Goal: Task Accomplishment & Management: Complete application form

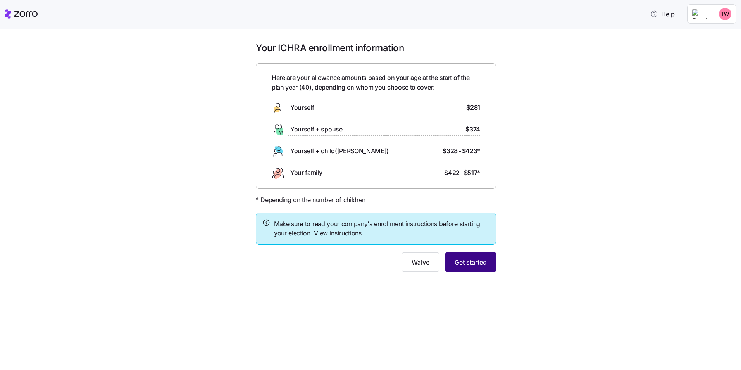
click at [470, 263] on span "Get started" at bounding box center [471, 261] width 32 height 9
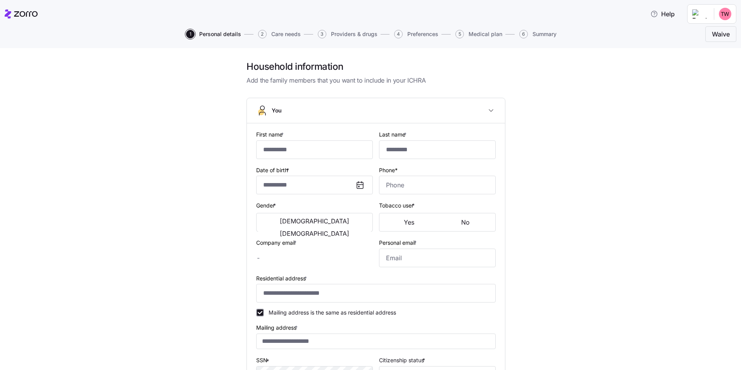
type input "********"
type input "**********"
type input "[EMAIL_ADDRESS][DOMAIN_NAME]"
type input "**********"
checkbox input "true"
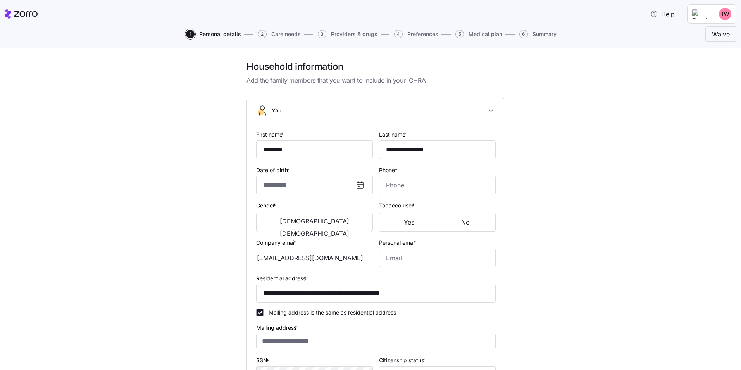
type input "**********"
type input "(952) 486-2722"
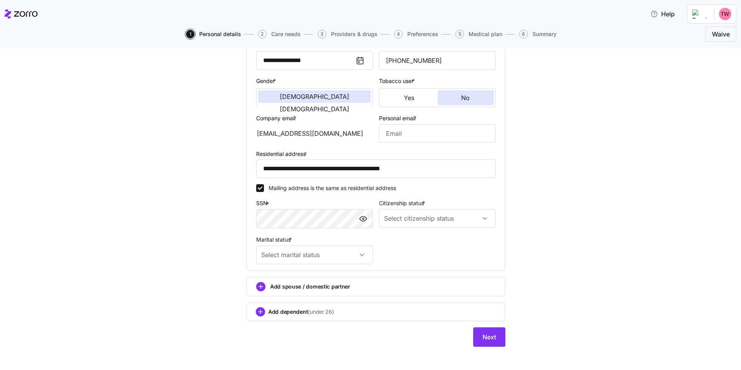
scroll to position [129, 0]
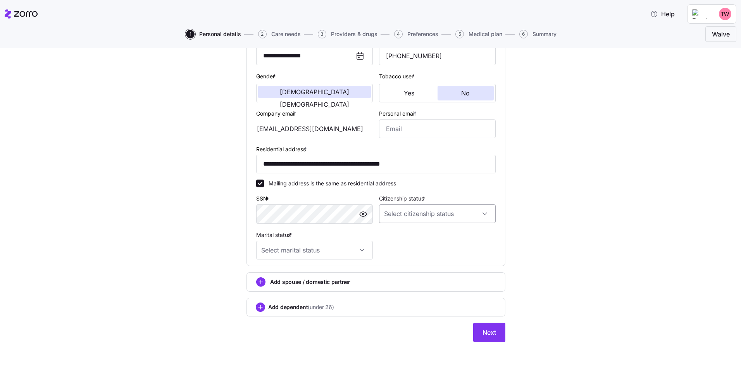
click at [436, 214] on input "Citizenship status *" at bounding box center [437, 213] width 117 height 19
click at [418, 237] on div "US citizen" at bounding box center [434, 237] width 110 height 16
type input "US citizen"
click at [343, 253] on input "Marital status *" at bounding box center [314, 250] width 117 height 19
click at [286, 277] on div "Single" at bounding box center [312, 273] width 110 height 16
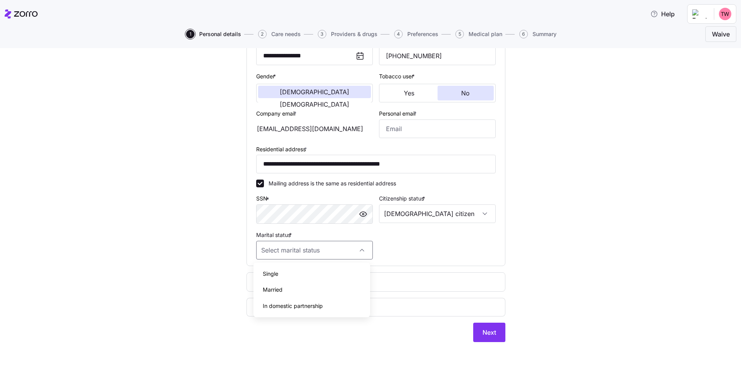
type input "Single"
click at [304, 281] on span "Add spouse / domestic partner" at bounding box center [310, 282] width 80 height 8
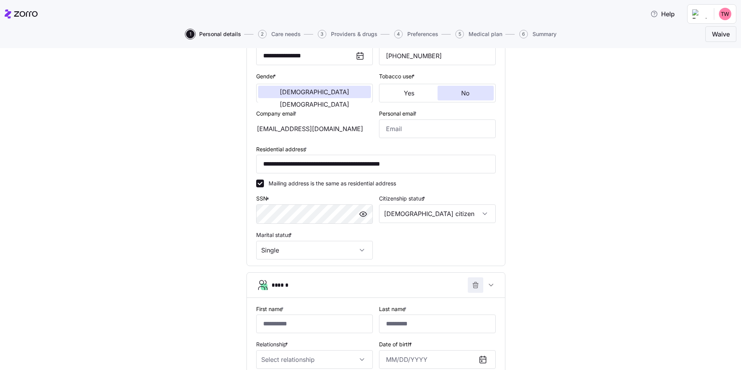
click at [470, 278] on span "button" at bounding box center [475, 284] width 15 height 15
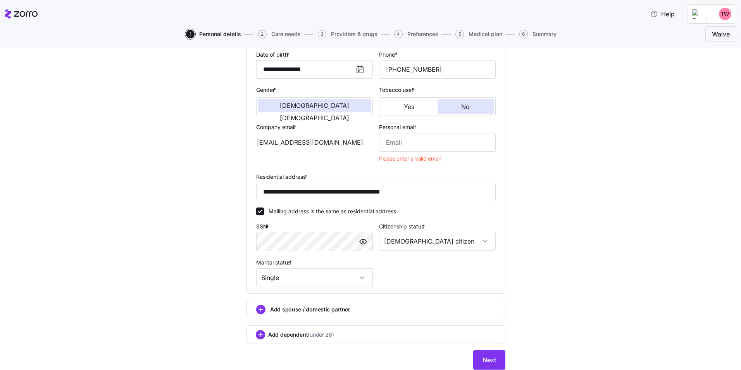
scroll to position [116, 0]
click at [488, 355] on span "Next" at bounding box center [489, 358] width 14 height 9
click at [400, 139] on input "Personal email *" at bounding box center [437, 141] width 117 height 19
type input "teddyjbw22@icloud.com"
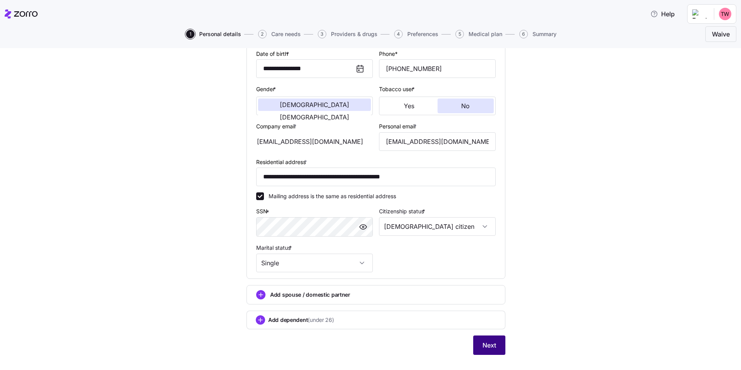
click at [491, 347] on span "Next" at bounding box center [489, 344] width 14 height 9
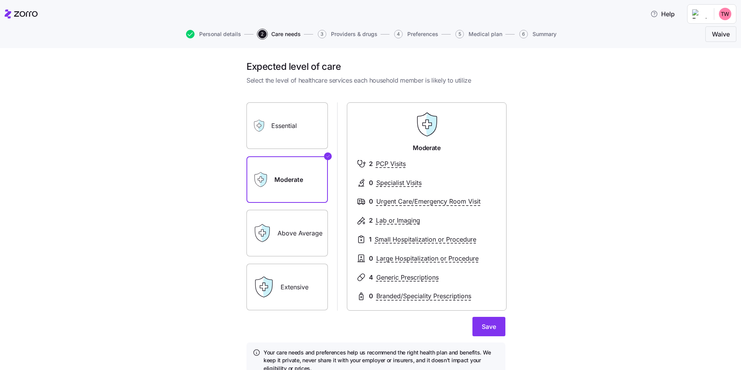
click at [294, 126] on label "Essential" at bounding box center [286, 125] width 81 height 47
click at [0, 0] on input "Essential" at bounding box center [0, 0] width 0 height 0
click at [284, 167] on label "Moderate" at bounding box center [286, 179] width 81 height 47
click at [0, 0] on input "Moderate" at bounding box center [0, 0] width 0 height 0
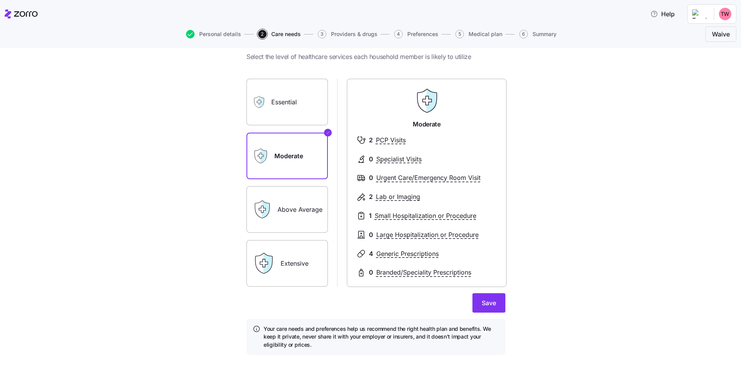
scroll to position [36, 0]
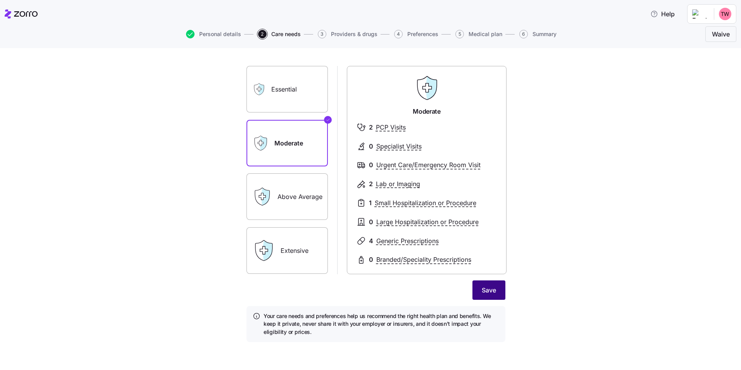
click at [483, 289] on span "Save" at bounding box center [489, 289] width 14 height 9
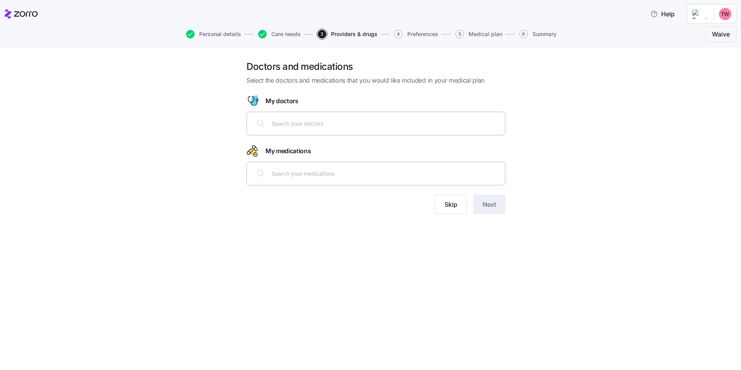
click at [295, 122] on input "text" at bounding box center [386, 123] width 229 height 9
click at [450, 205] on span "Skip" at bounding box center [450, 204] width 13 height 9
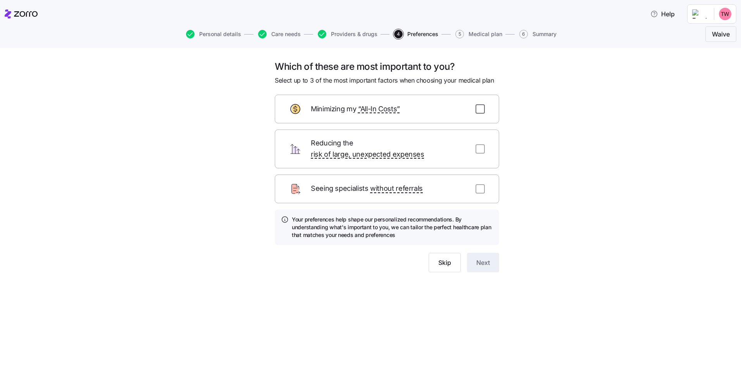
click at [481, 112] on input "checkbox" at bounding box center [479, 108] width 9 height 9
checkbox input "true"
click at [482, 148] on input "checkbox" at bounding box center [479, 148] width 9 height 9
click at [481, 146] on input "checkbox" at bounding box center [479, 148] width 9 height 9
checkbox input "false"
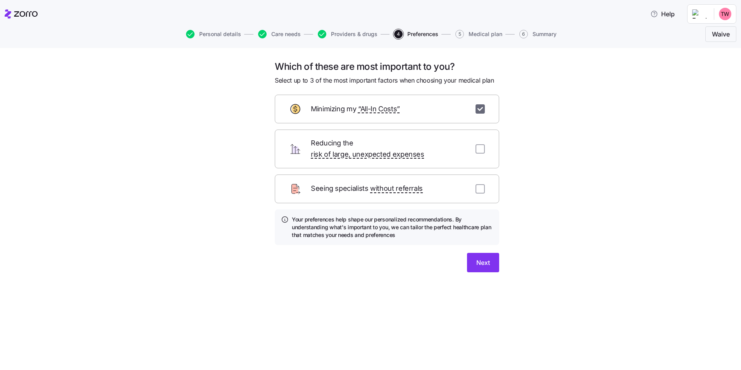
click at [481, 105] on input "checkbox" at bounding box center [479, 108] width 9 height 9
checkbox input "false"
click at [450, 258] on span "Skip" at bounding box center [444, 262] width 13 height 9
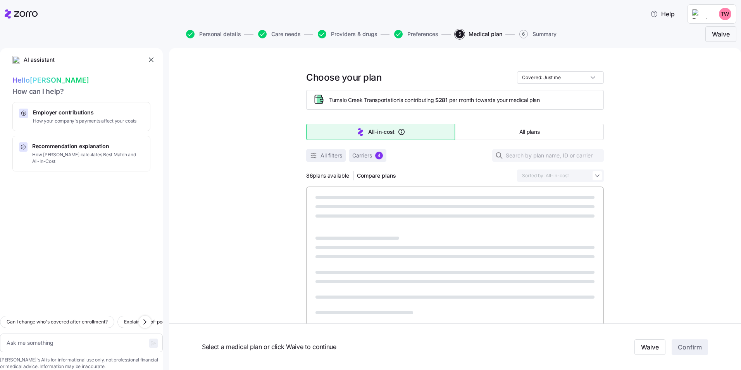
type textarea "x"
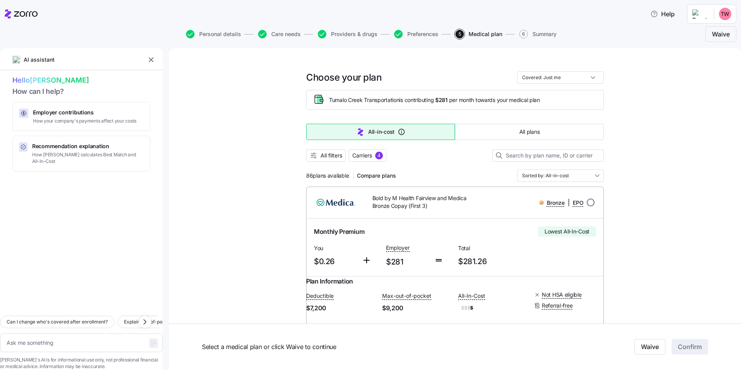
click at [589, 202] on input "radio" at bounding box center [591, 202] width 8 height 8
radio input "true"
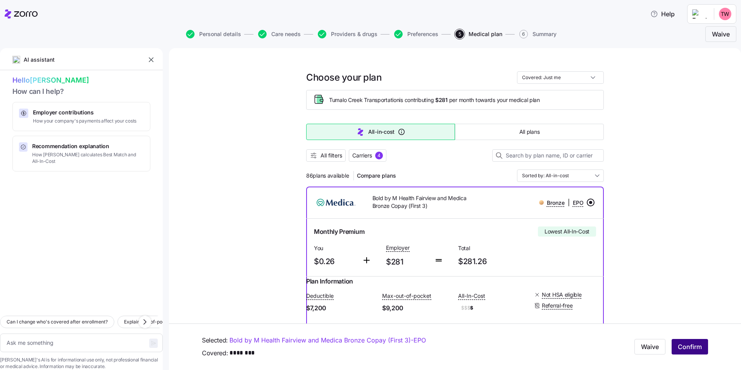
click at [684, 346] on span "Confirm" at bounding box center [690, 346] width 24 height 9
type textarea "x"
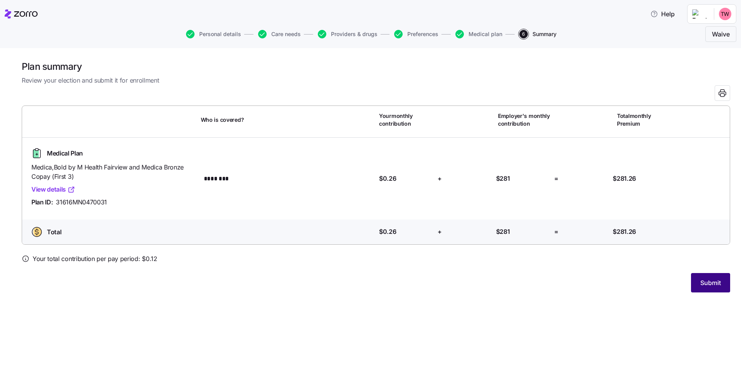
click at [707, 281] on span "Submit" at bounding box center [710, 282] width 21 height 9
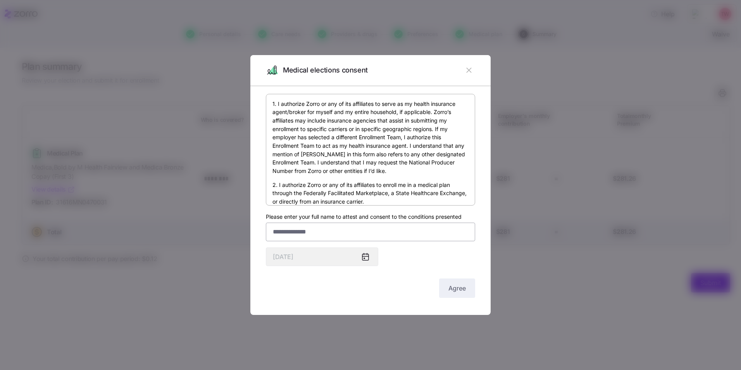
scroll to position [39, 0]
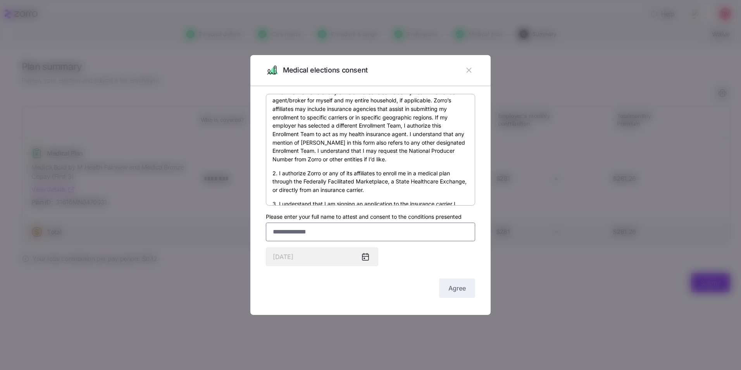
click at [311, 240] on input "Please enter your full name to attest and consent to the conditions presented" at bounding box center [370, 231] width 209 height 19
type input "**********"
click at [367, 255] on icon at bounding box center [365, 257] width 6 height 6
click at [364, 257] on icon at bounding box center [365, 257] width 6 height 6
click at [451, 292] on span "Agree" at bounding box center [456, 287] width 17 height 9
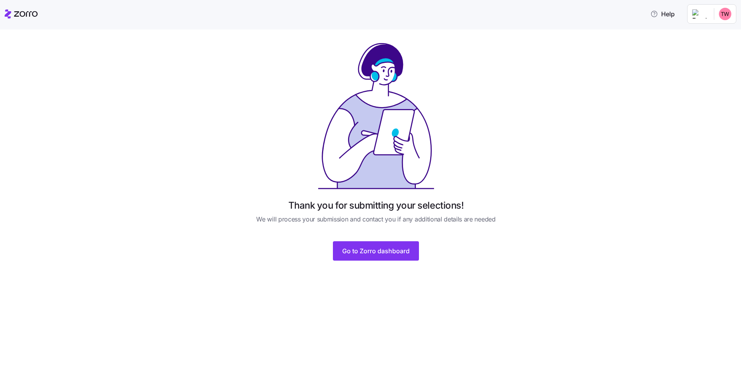
click at [729, 14] on html "Help Thank you for submitting your selections! We will process your submission …" at bounding box center [370, 182] width 741 height 365
click at [727, 33] on div "My settings" at bounding box center [709, 35] width 41 height 9
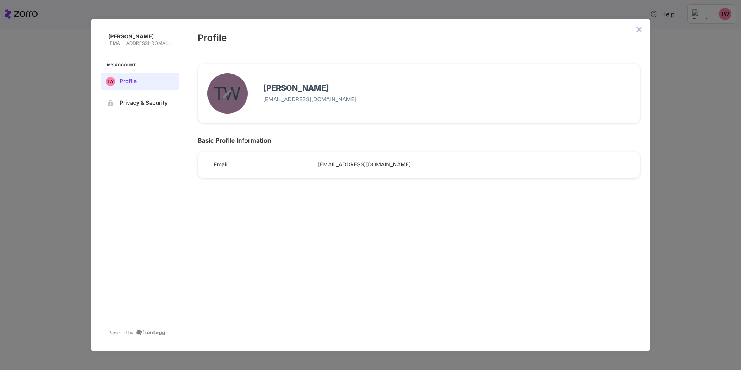
click at [234, 103] on button "edit avatar menu" at bounding box center [227, 93] width 40 height 40
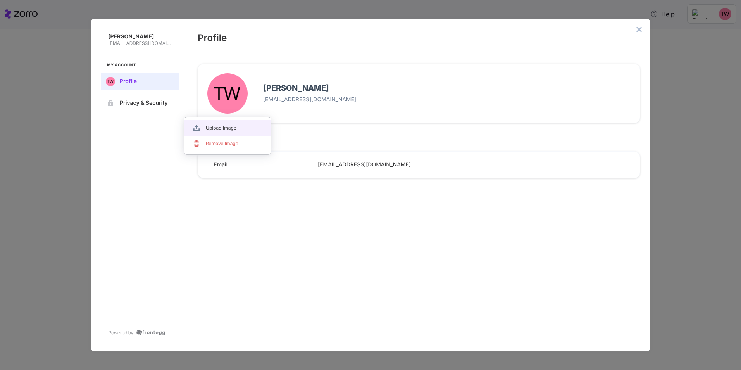
click at [226, 131] on span "Upload Image" at bounding box center [231, 128] width 50 height 6
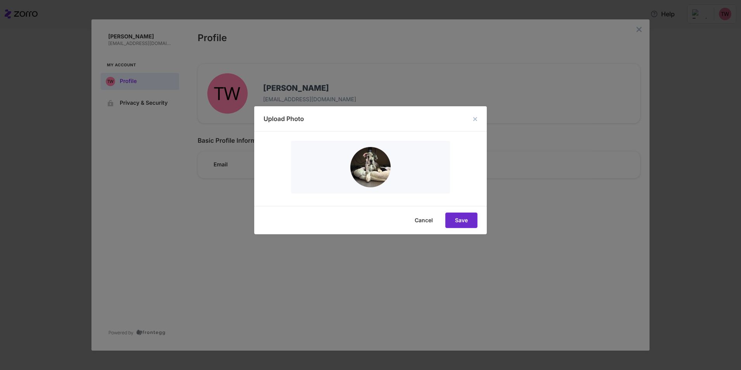
click at [471, 225] on button "Save" at bounding box center [461, 220] width 32 height 16
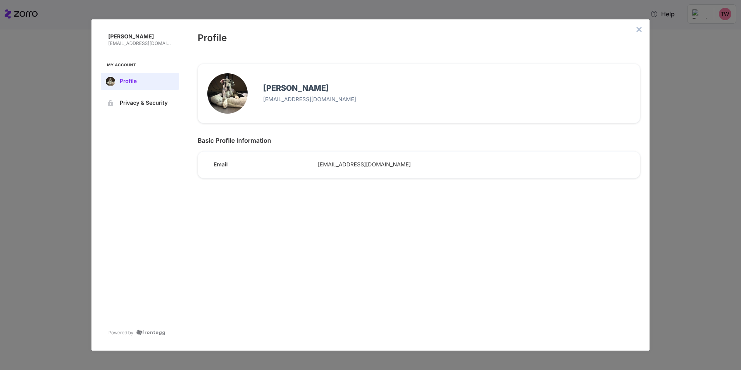
click at [723, 12] on div "Theodore Bischoff-Weyandt tweyandt@tumalocreek.us My Account Profile Privacy & …" at bounding box center [370, 185] width 741 height 370
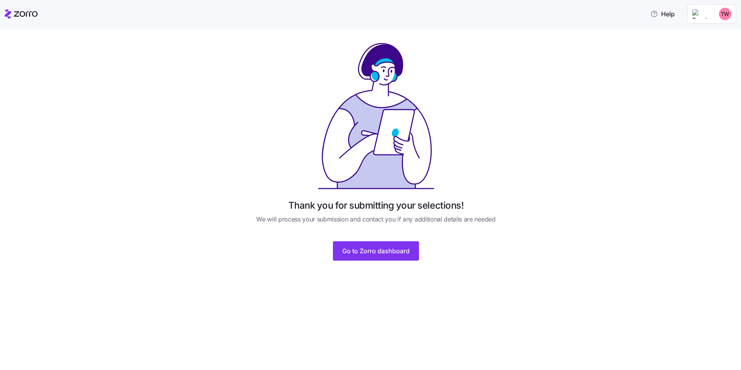
click at [725, 12] on html "Help Thank you for submitting your selections! We will process your submission …" at bounding box center [370, 182] width 741 height 365
click at [703, 46] on div "Log out" at bounding box center [704, 47] width 30 height 9
